Goal: Navigation & Orientation: Find specific page/section

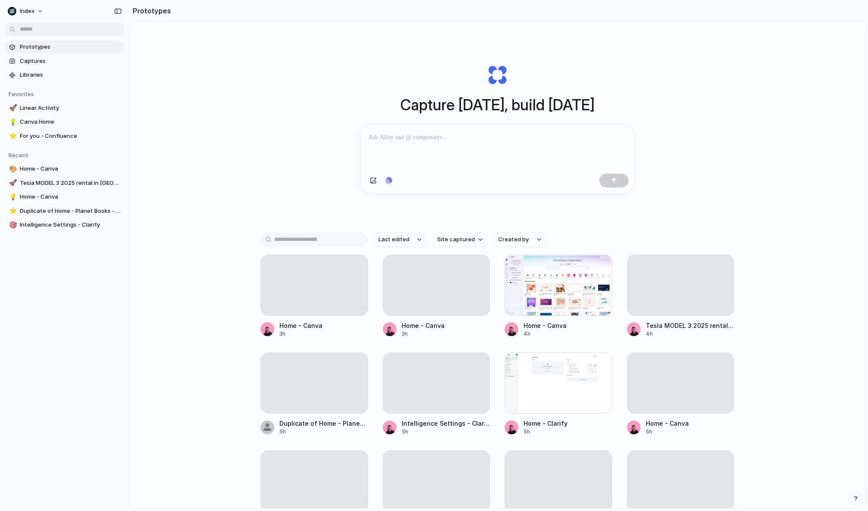
click at [258, 132] on div "Capture [DATE], build [DATE] Clone web app Clone screenshot Start from existing…" at bounding box center [498, 288] width 736 height 532
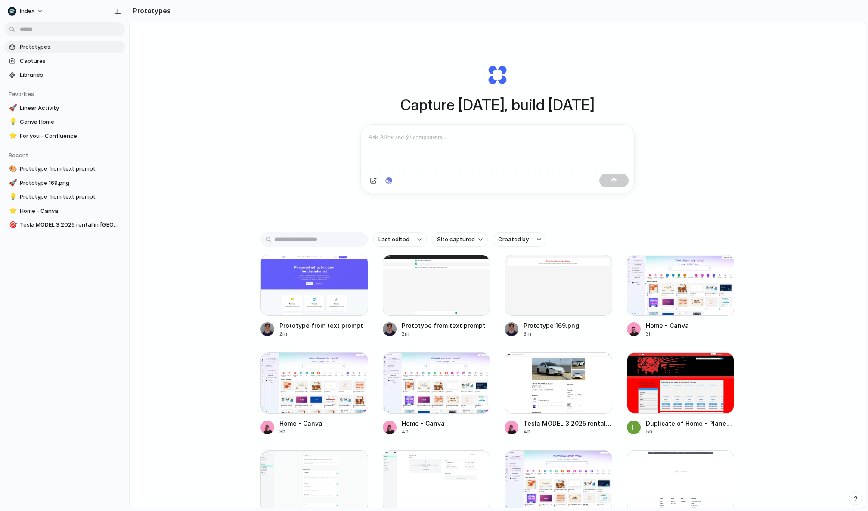
click at [188, 39] on div "Capture [DATE], build [DATE] Clone web app Clone screenshot Start from existing…" at bounding box center [498, 288] width 736 height 532
click at [212, 77] on div "Capture [DATE], build [DATE] Clone web app Clone screenshot Start from existing…" at bounding box center [498, 288] width 736 height 532
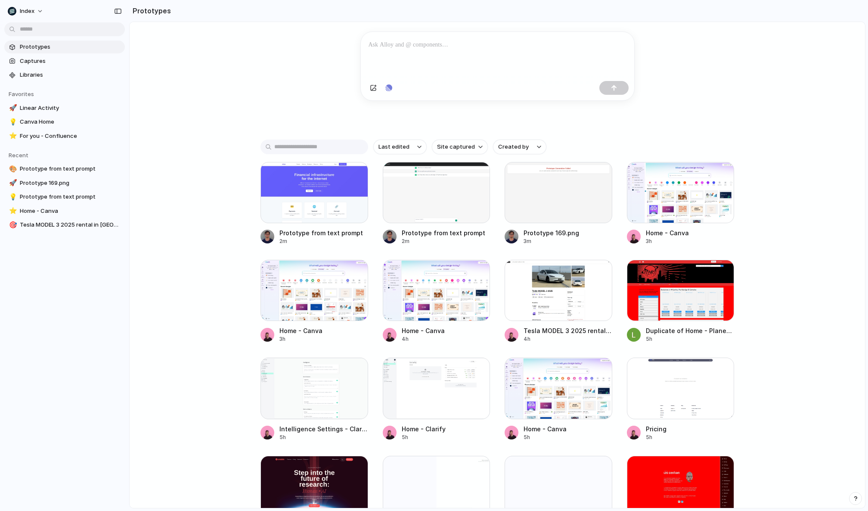
scroll to position [52, 0]
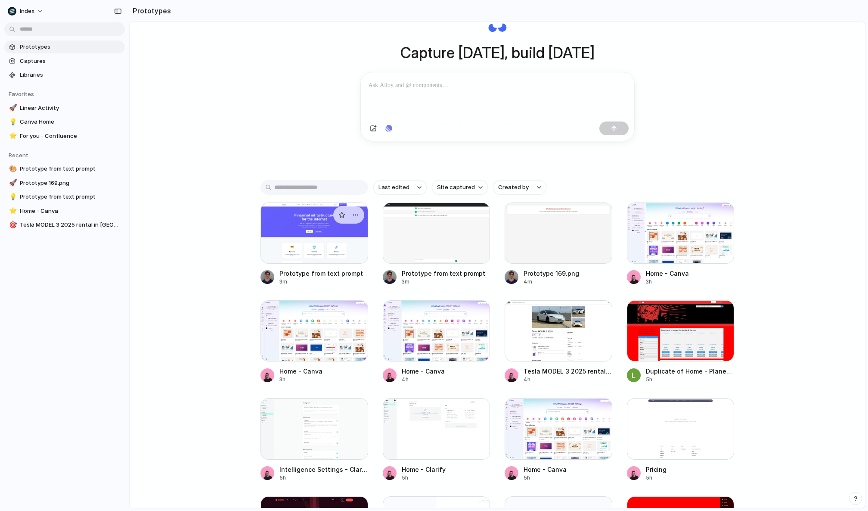
click at [314, 264] on div at bounding box center [315, 232] width 108 height 61
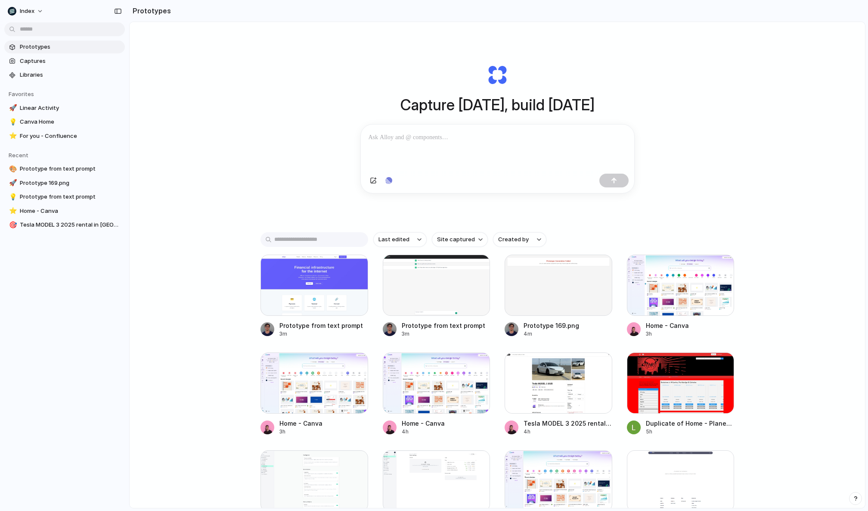
click at [497, 294] on div "Prototype from text prompt 3m Prototype from text prompt 3m Prototype 169.png 4…" at bounding box center [498, 394] width 474 height 279
click at [185, 152] on div "Capture [DATE], build [DATE] Clone web app Clone screenshot Start from existing…" at bounding box center [498, 288] width 736 height 532
click at [67, 77] on span "Libraries" at bounding box center [71, 75] width 102 height 9
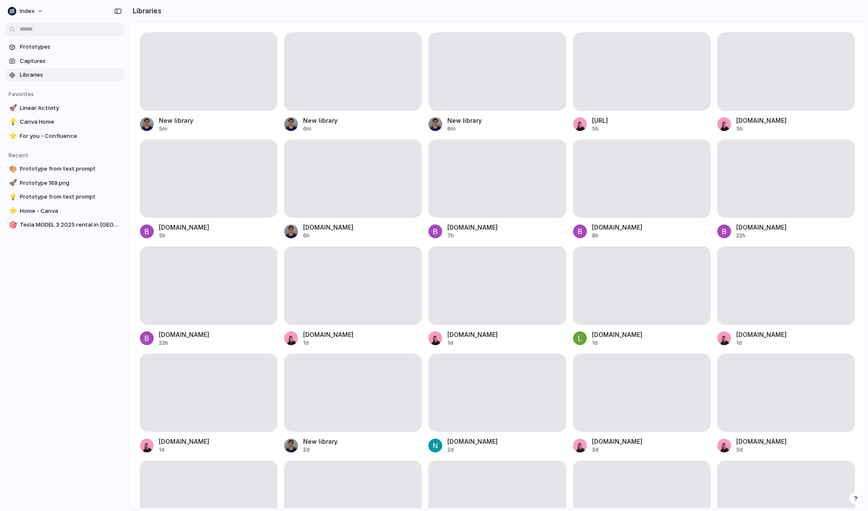
click at [216, 88] on div at bounding box center [208, 71] width 137 height 78
click at [575, 91] on div at bounding box center [641, 71] width 137 height 78
click at [486, 174] on div at bounding box center [497, 179] width 137 height 78
click at [479, 130] on div "New library 6m" at bounding box center [497, 124] width 137 height 17
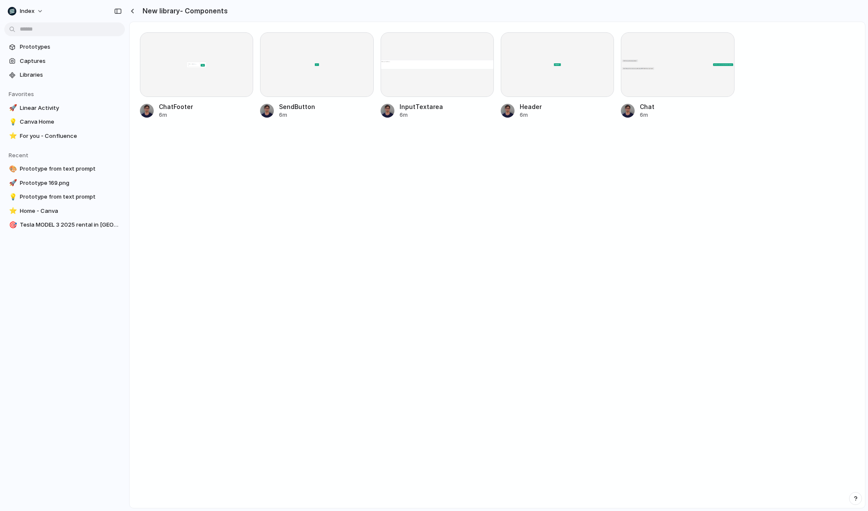
click at [173, 65] on div at bounding box center [196, 64] width 113 height 65
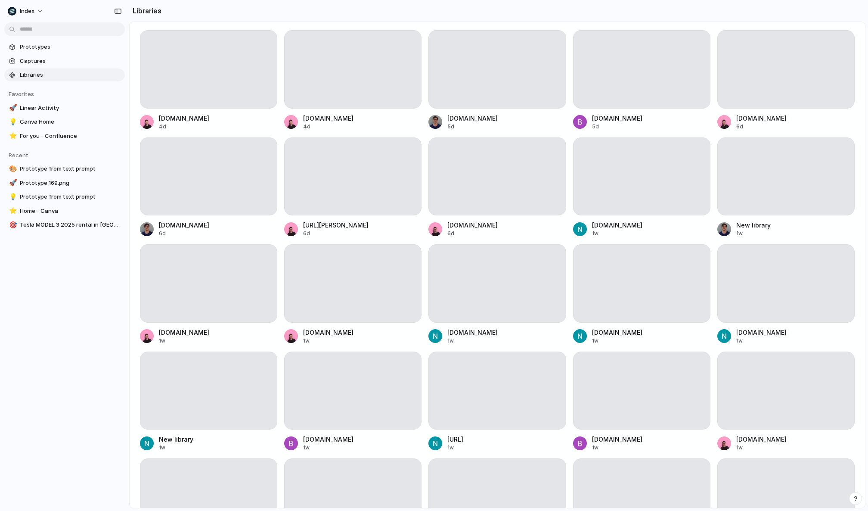
scroll to position [28, 0]
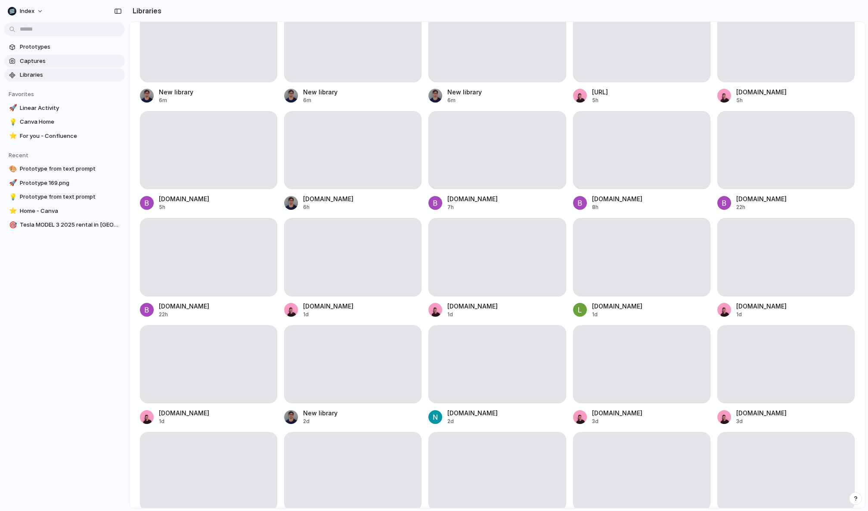
click at [41, 59] on span "Captures" at bounding box center [71, 61] width 102 height 9
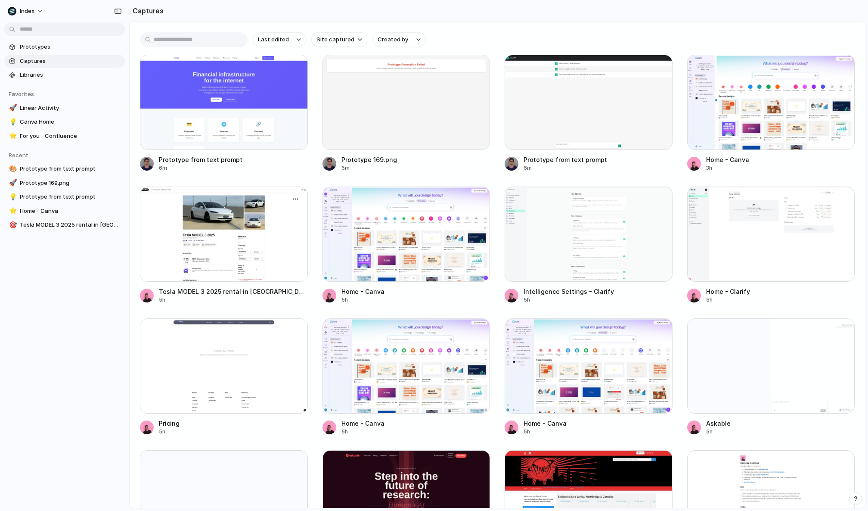
click at [196, 220] on div at bounding box center [224, 234] width 168 height 95
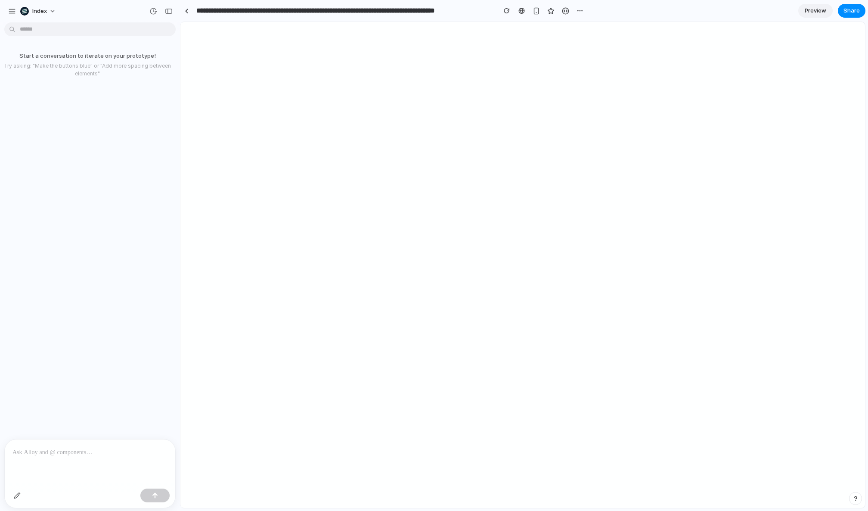
select select "*******"
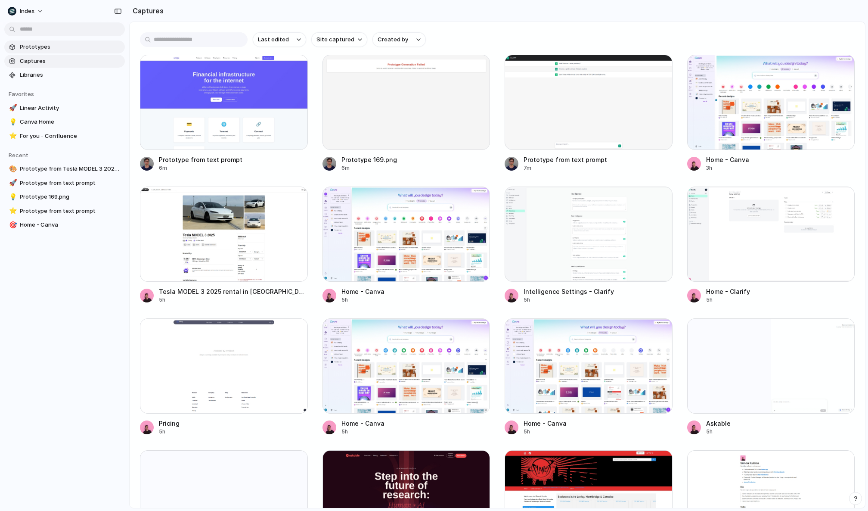
click at [76, 44] on span "Prototypes" at bounding box center [71, 47] width 102 height 9
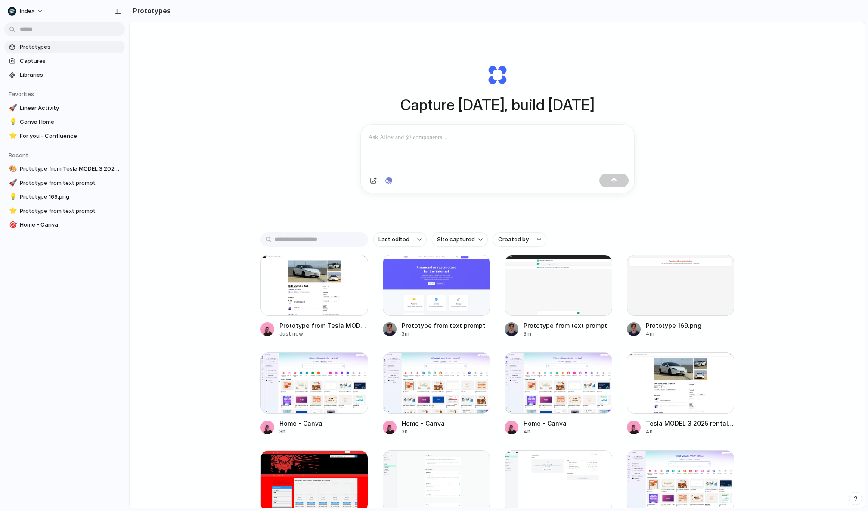
click at [262, 157] on div "Capture [DATE], build [DATE] Clone web app Clone screenshot Start from existing…" at bounding box center [498, 288] width 736 height 532
click at [332, 143] on div "Capture [DATE], build [DATE] Clone web app Clone screenshot Start from existing…" at bounding box center [497, 128] width 345 height 193
click at [725, 210] on div "Capture [DATE], build [DATE] Clone web app Clone screenshot Start from existing…" at bounding box center [498, 288] width 736 height 532
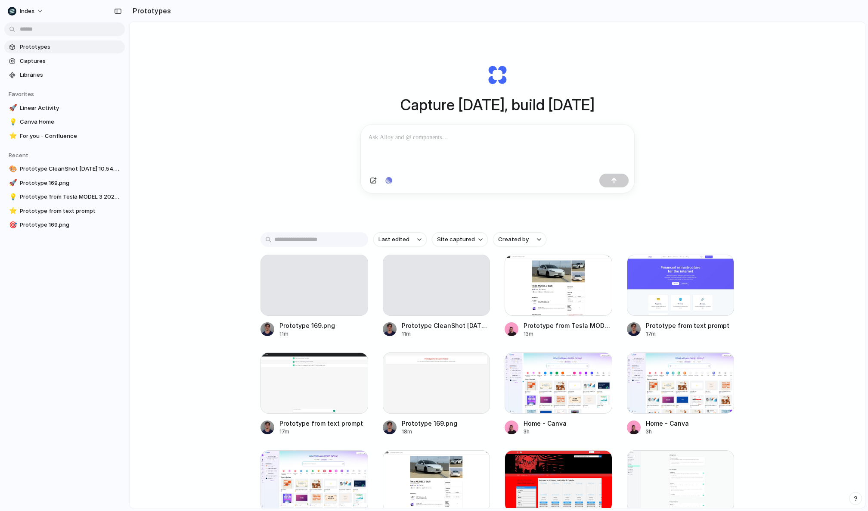
click at [303, 191] on div "Capture [DATE], build [DATE] Clone web app Clone screenshot Start from existing…" at bounding box center [498, 288] width 736 height 532
